Goal: Information Seeking & Learning: Learn about a topic

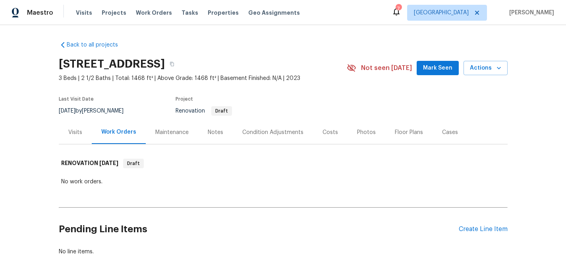
scroll to position [34, 0]
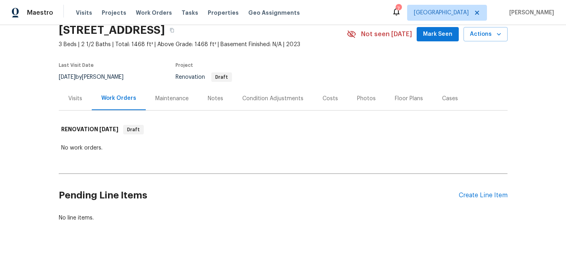
click at [81, 100] on div "Visits" at bounding box center [75, 99] width 14 height 8
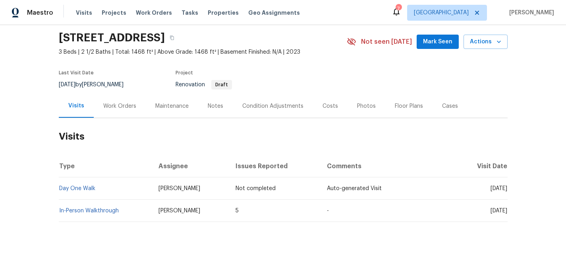
scroll to position [26, 0]
click at [86, 208] on link "In-Person Walkthrough" at bounding box center [89, 211] width 60 height 6
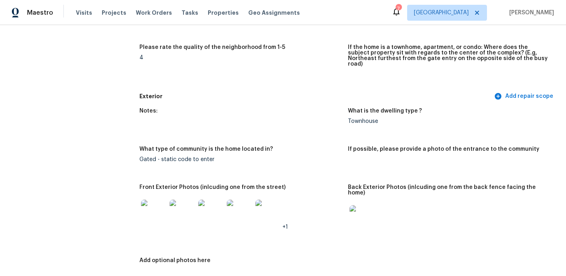
scroll to position [289, 0]
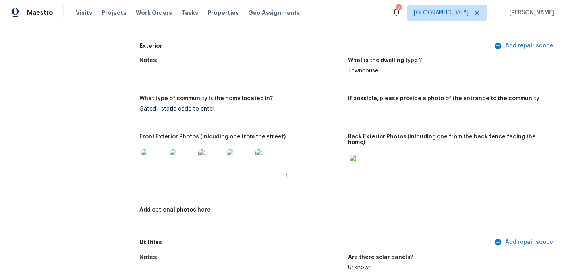
click at [158, 155] on img at bounding box center [153, 161] width 25 height 25
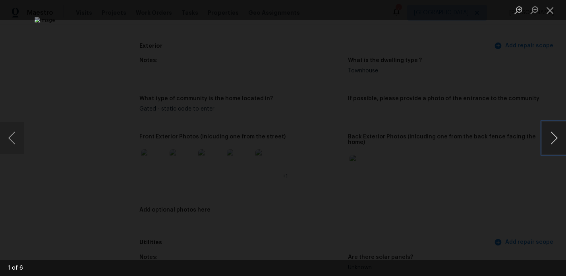
click at [555, 135] on button "Next image" at bounding box center [554, 138] width 24 height 32
click at [553, 139] on button "Next image" at bounding box center [554, 138] width 24 height 32
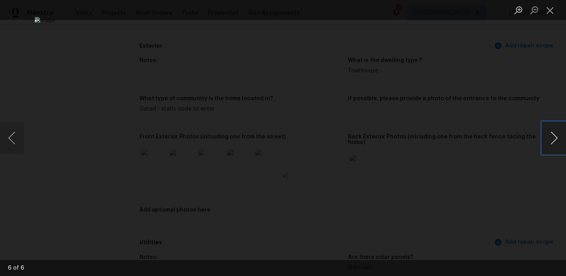
click at [553, 139] on button "Next image" at bounding box center [554, 138] width 24 height 32
click at [554, 139] on button "Next image" at bounding box center [554, 138] width 24 height 32
click at [554, 10] on button "Close lightbox" at bounding box center [550, 10] width 16 height 14
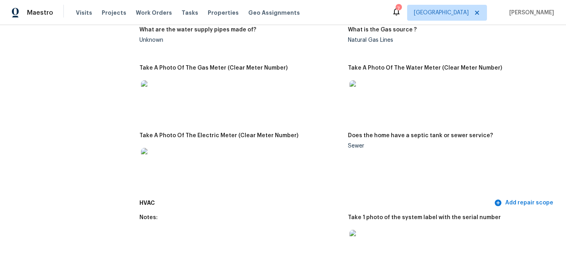
scroll to position [555, 0]
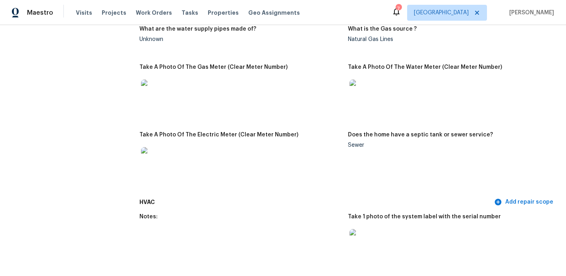
click at [156, 79] on img at bounding box center [153, 91] width 25 height 25
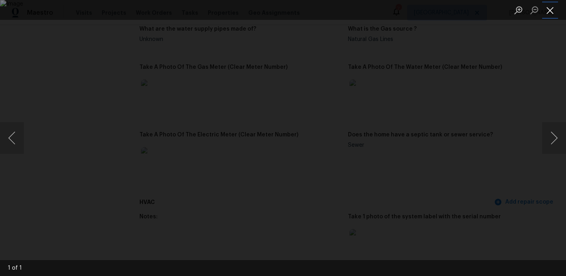
click at [554, 10] on button "Close lightbox" at bounding box center [550, 10] width 16 height 14
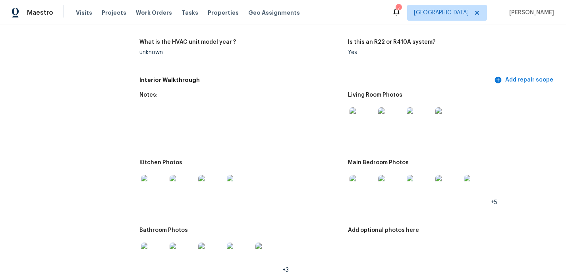
scroll to position [804, 0]
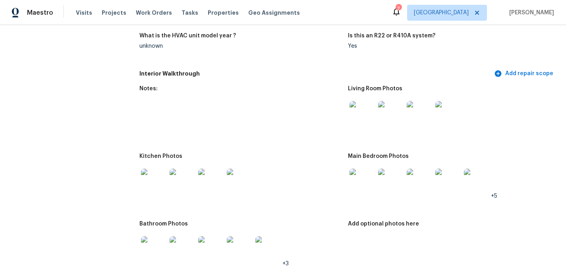
click at [362, 101] on img at bounding box center [361, 113] width 25 height 25
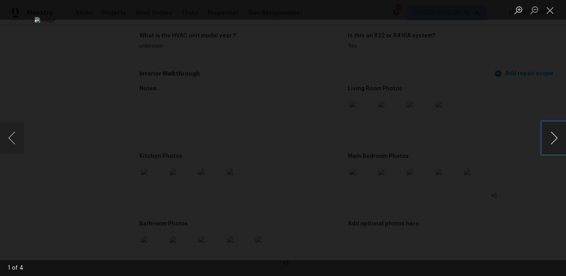
click at [557, 137] on button "Next image" at bounding box center [554, 138] width 24 height 32
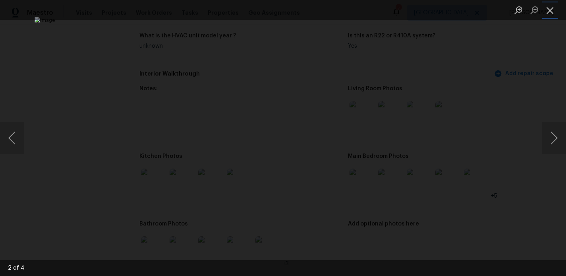
click at [552, 8] on button "Close lightbox" at bounding box center [550, 10] width 16 height 14
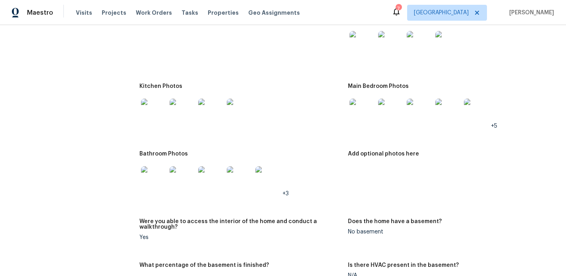
scroll to position [934, 0]
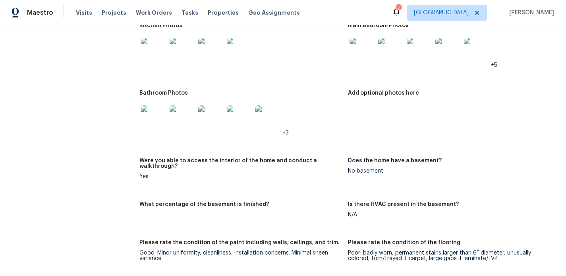
click at [163, 105] on img at bounding box center [153, 117] width 25 height 25
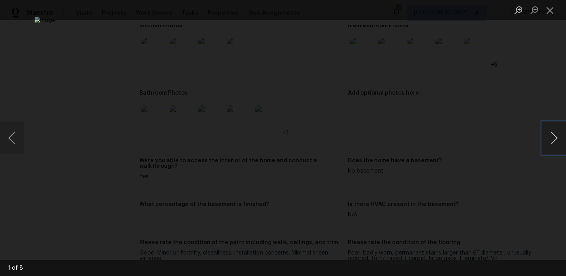
click at [558, 141] on button "Next image" at bounding box center [554, 138] width 24 height 32
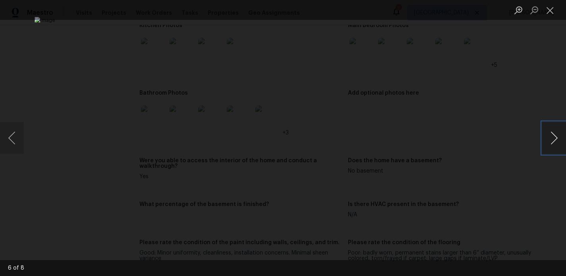
click at [558, 141] on button "Next image" at bounding box center [554, 138] width 24 height 32
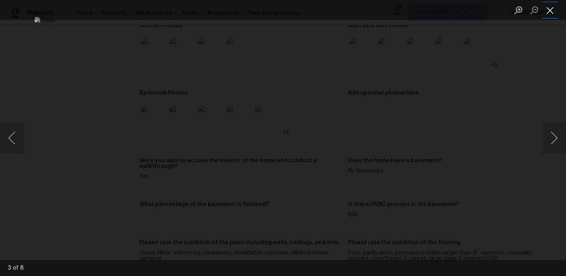
click at [548, 10] on button "Close lightbox" at bounding box center [550, 10] width 16 height 14
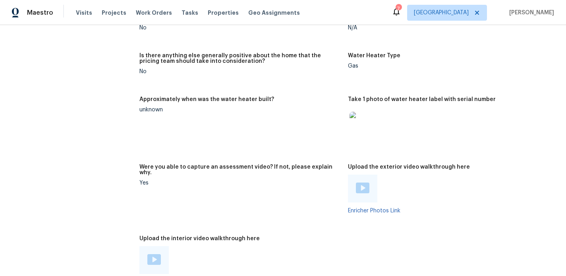
scroll to position [1357, 0]
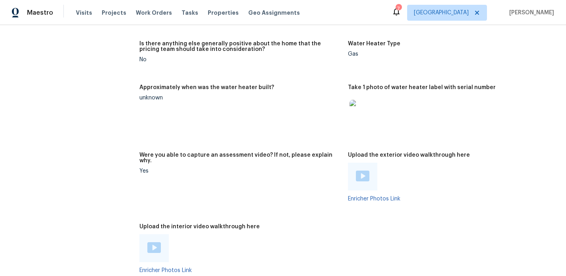
click at [363, 100] on img at bounding box center [361, 112] width 25 height 25
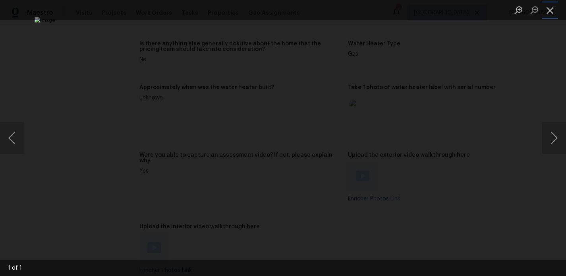
click at [547, 7] on button "Close lightbox" at bounding box center [550, 10] width 16 height 14
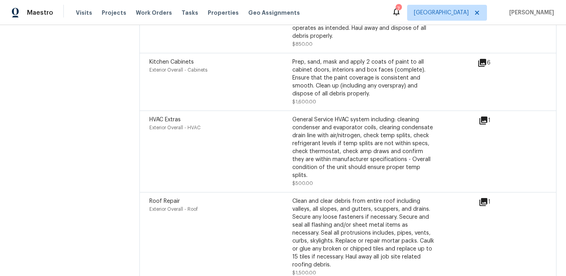
scroll to position [2009, 0]
